Goal: Book appointment/travel/reservation

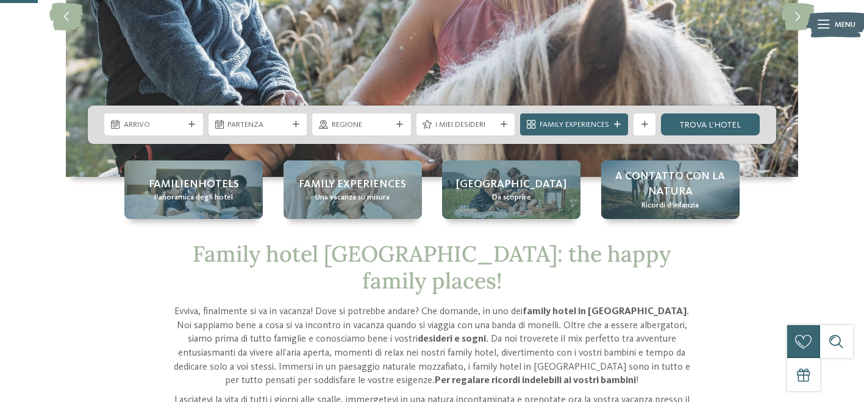
scroll to position [197, 0]
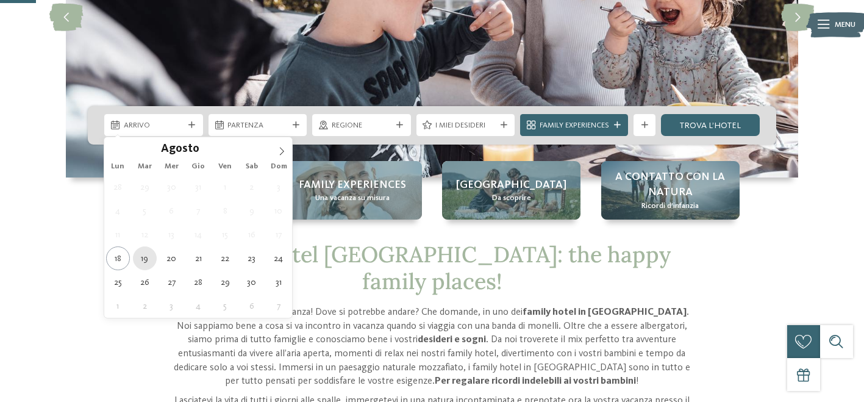
type div "19.08.2025"
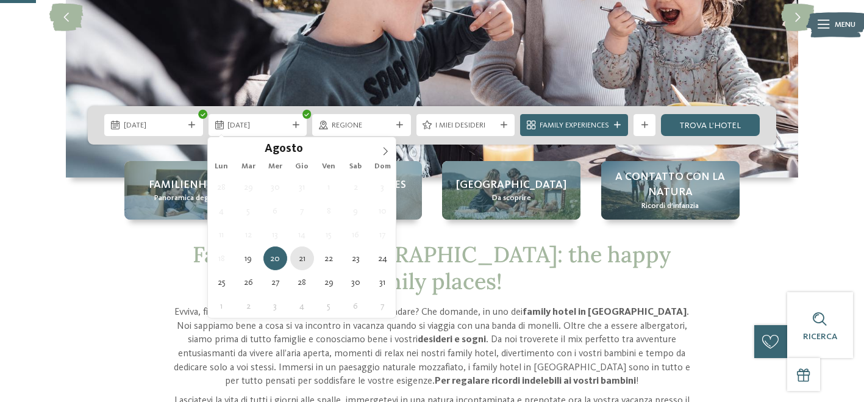
type div "21.08.2025"
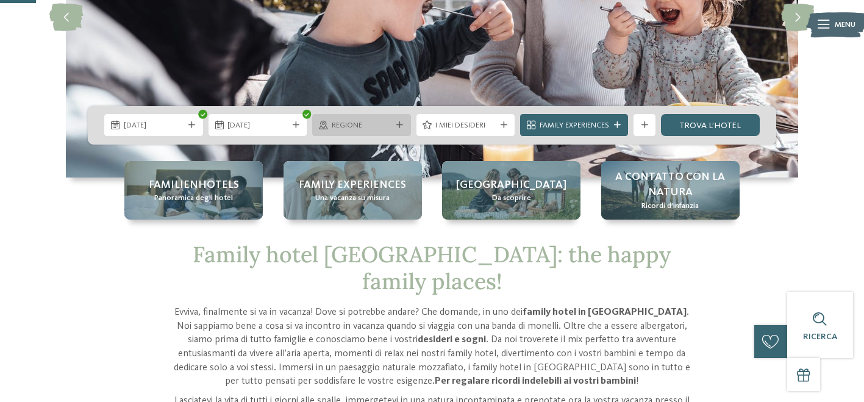
click at [394, 125] on div at bounding box center [399, 125] width 11 height 7
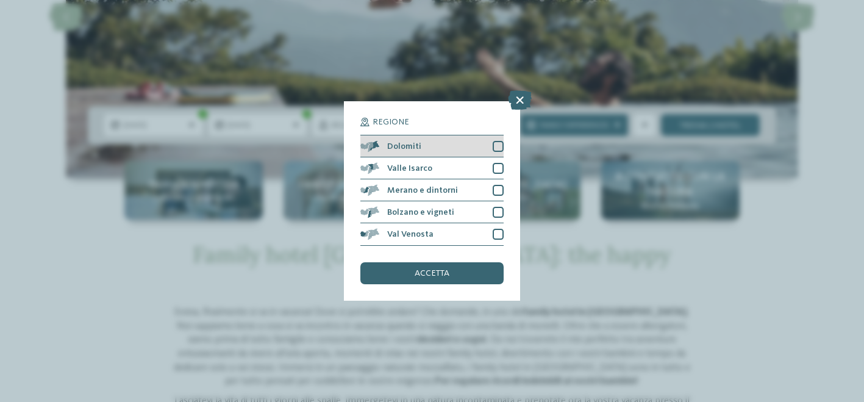
click at [494, 148] on div at bounding box center [497, 146] width 11 height 11
click at [494, 169] on div at bounding box center [497, 168] width 11 height 11
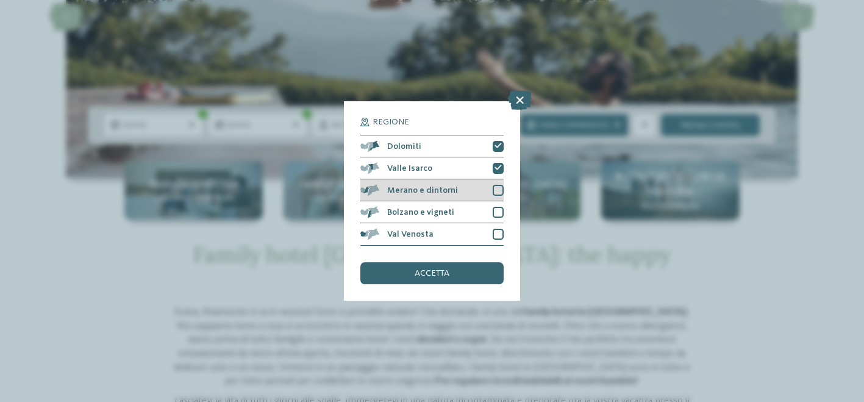
click at [494, 193] on div at bounding box center [497, 190] width 11 height 11
click at [492, 218] on div "Bolzano e vigneti" at bounding box center [431, 212] width 143 height 22
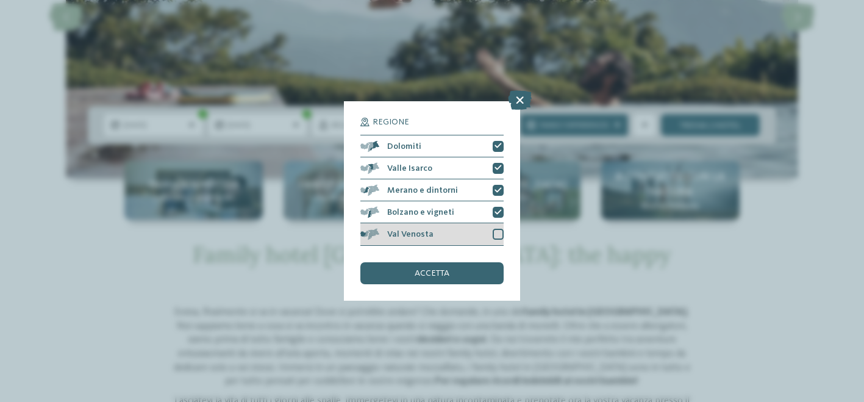
click at [493, 236] on div at bounding box center [497, 234] width 11 height 11
click at [478, 269] on div "accetta" at bounding box center [431, 273] width 143 height 22
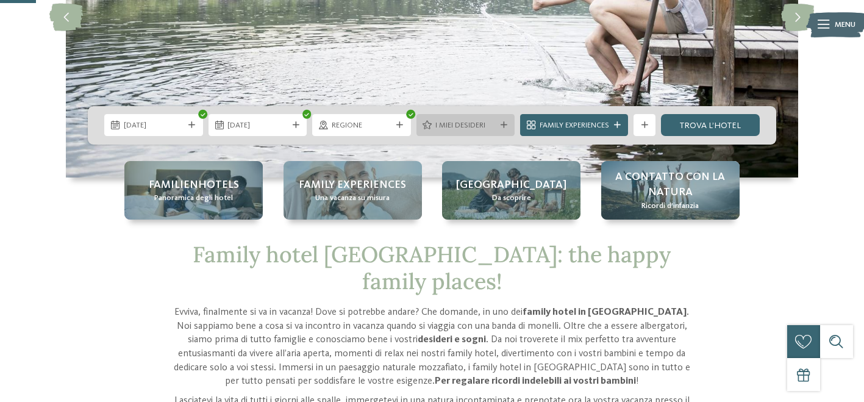
click at [489, 124] on span "I miei desideri" at bounding box center [465, 125] width 60 height 11
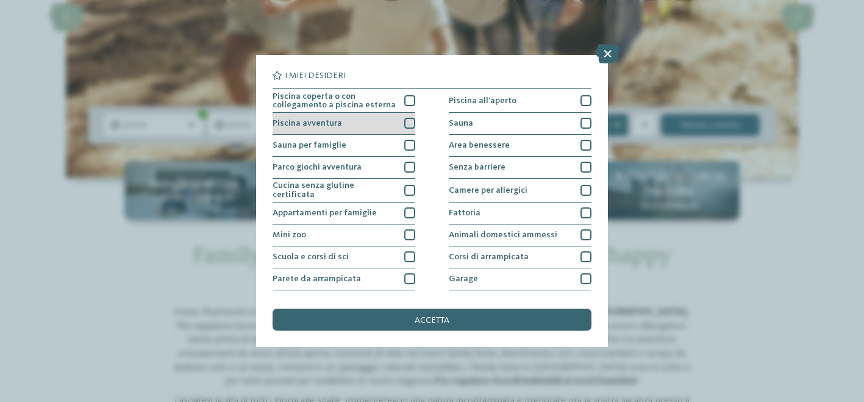
click at [407, 127] on div at bounding box center [409, 123] width 11 height 11
click at [410, 97] on div at bounding box center [409, 100] width 11 height 11
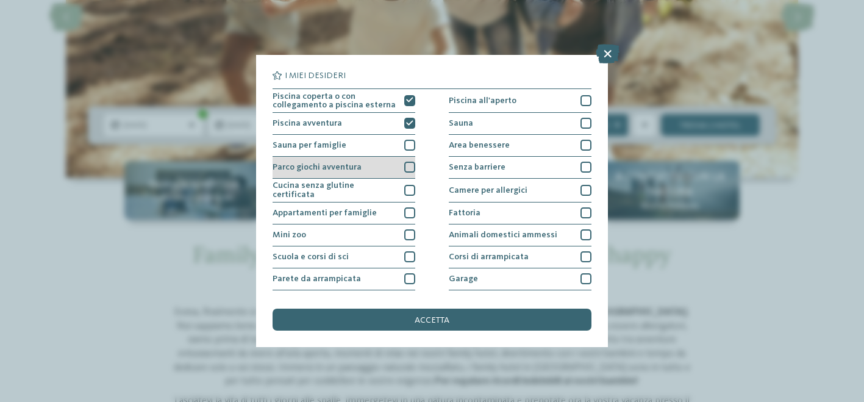
click at [411, 165] on div at bounding box center [409, 166] width 11 height 11
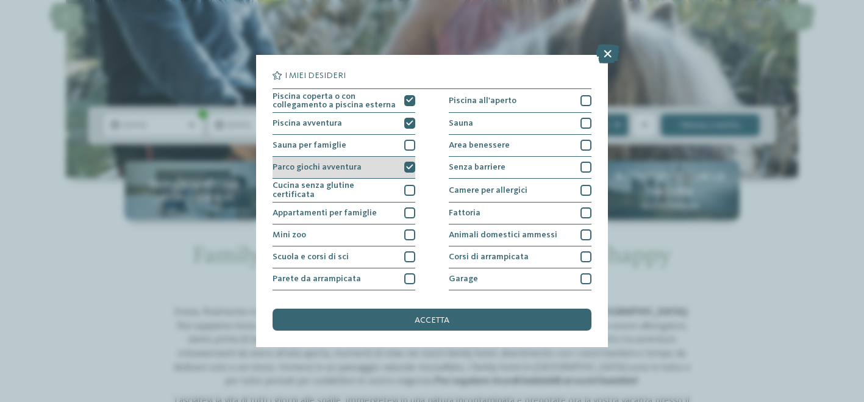
click at [406, 161] on div "Parco giochi avventura" at bounding box center [343, 168] width 143 height 22
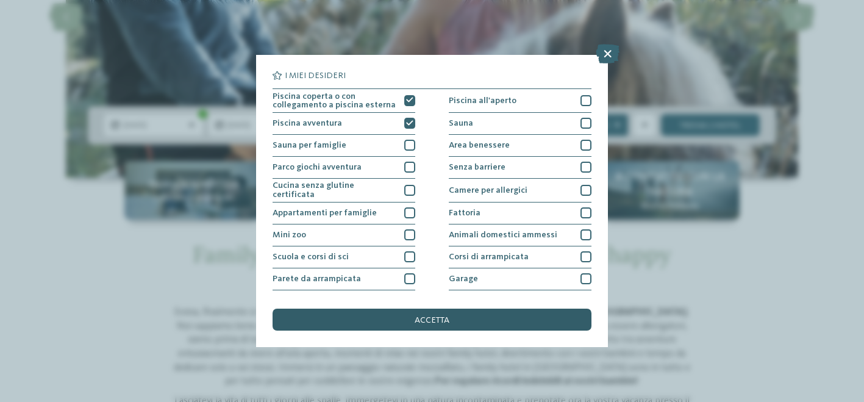
click at [450, 330] on div "accetta" at bounding box center [431, 319] width 318 height 22
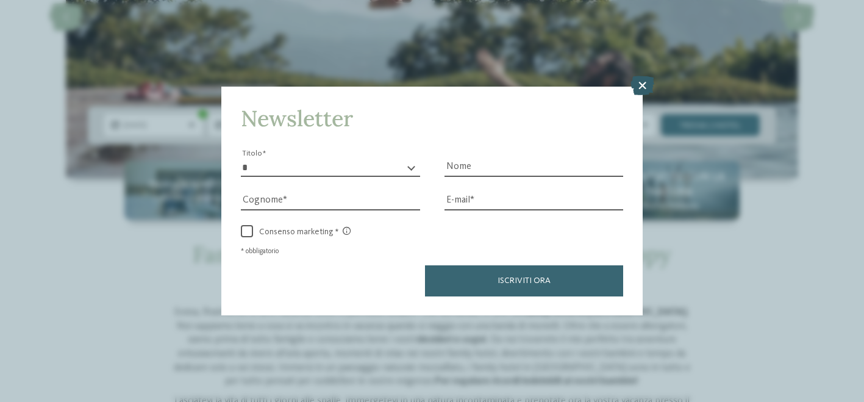
click at [640, 84] on icon at bounding box center [642, 86] width 24 height 20
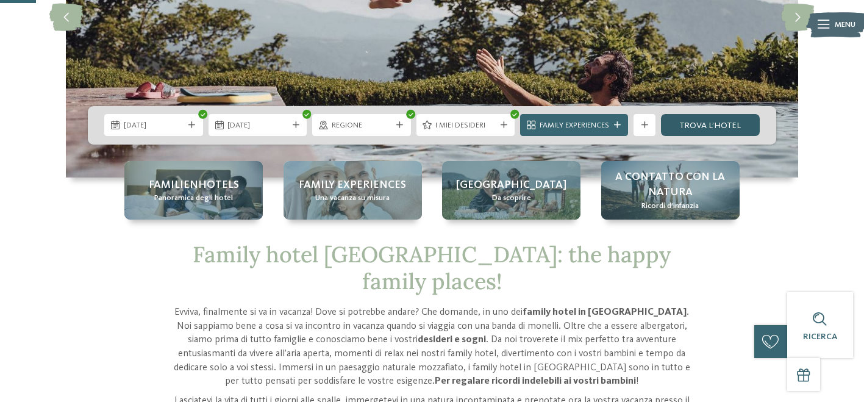
click at [732, 122] on link "trova l’hotel" at bounding box center [710, 125] width 99 height 22
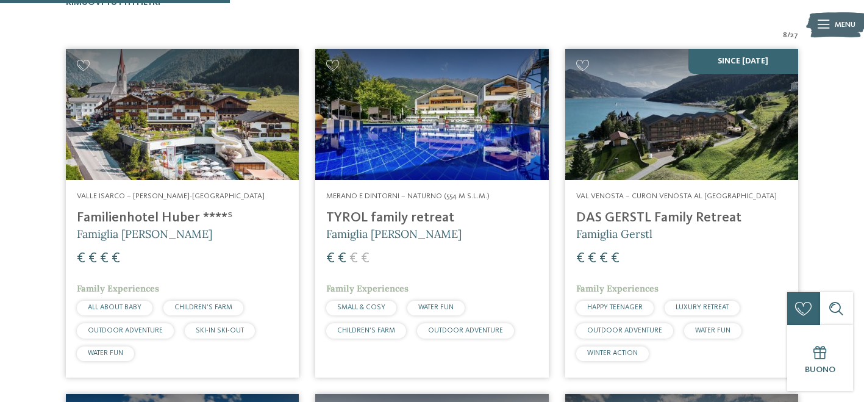
scroll to position [383, 0]
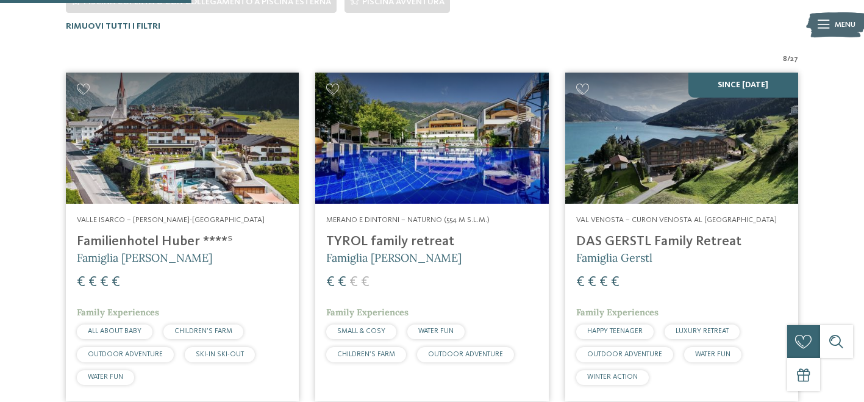
click at [643, 182] on img at bounding box center [681, 138] width 233 height 131
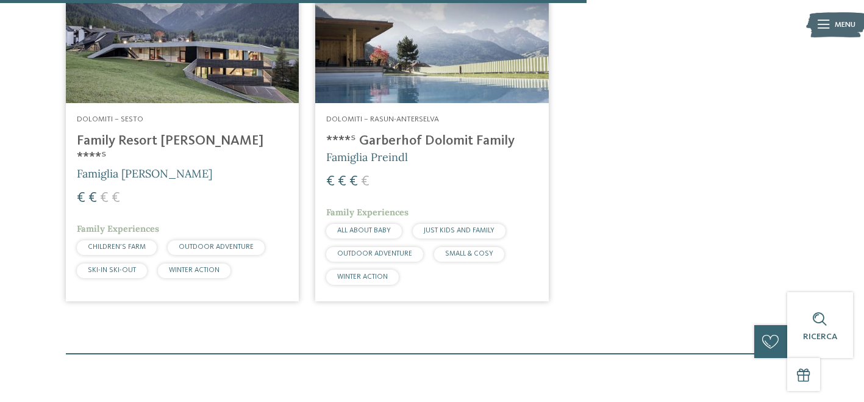
scroll to position [1186, 0]
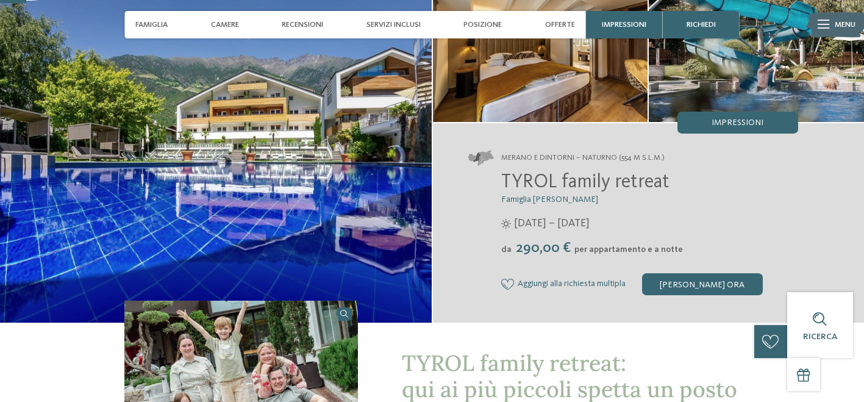
scroll to position [107, 0]
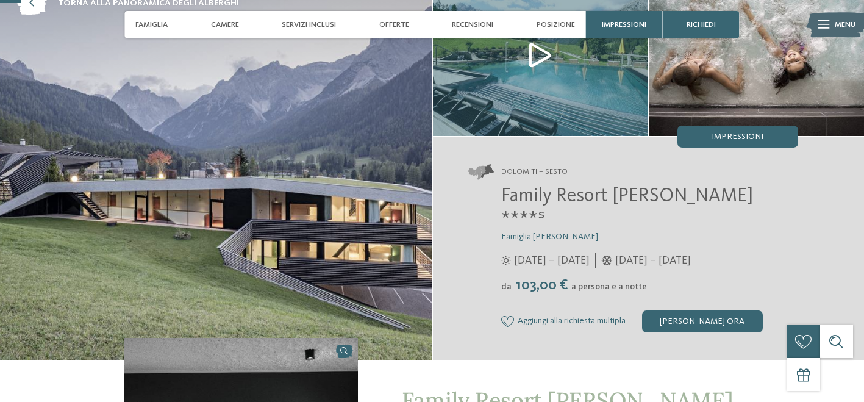
scroll to position [85, 0]
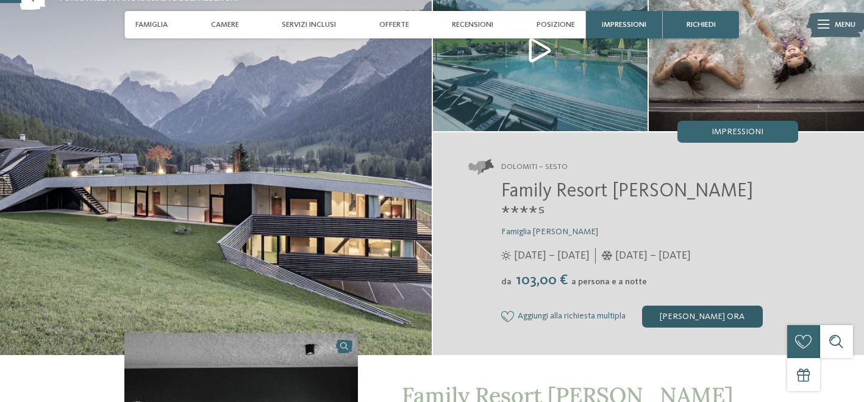
click at [717, 305] on div "[PERSON_NAME] ora" at bounding box center [702, 316] width 121 height 22
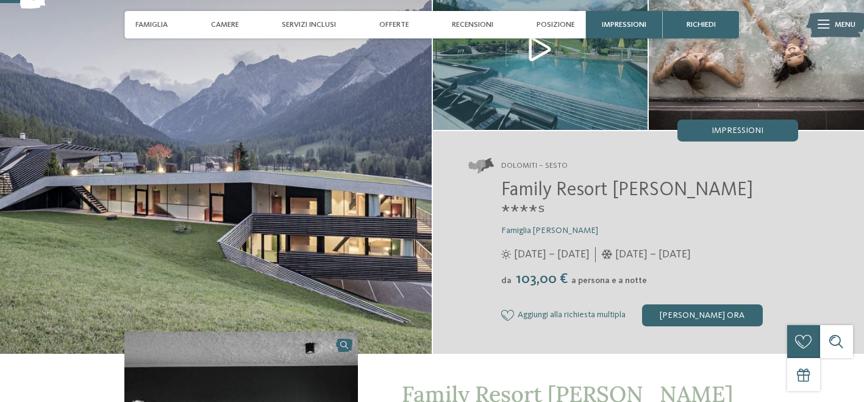
scroll to position [103, 0]
